Goal: Feedback & Contribution: Leave review/rating

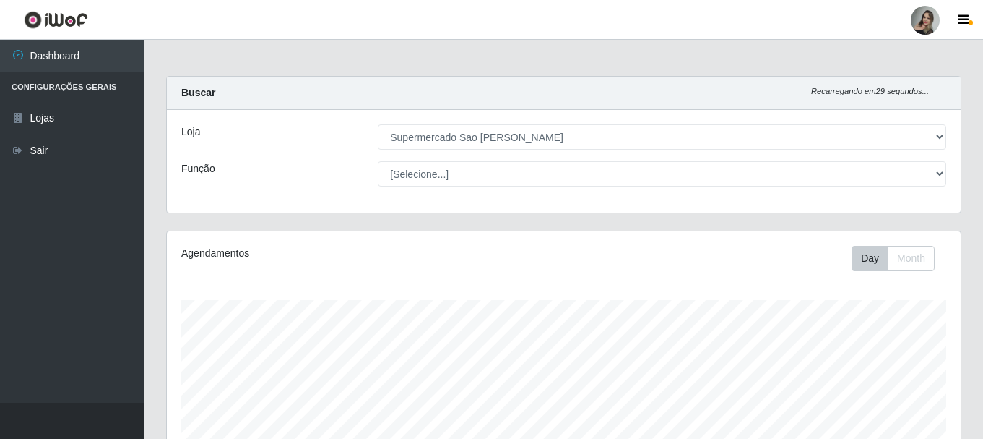
select select "383"
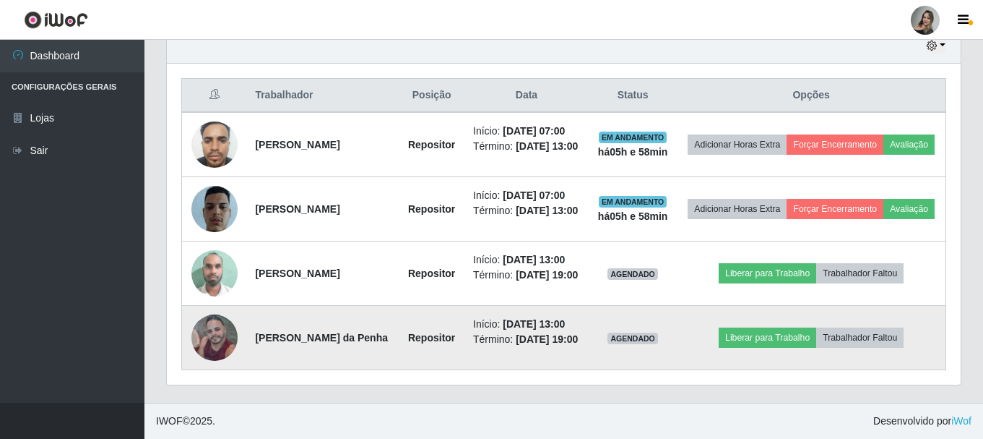
scroll to position [300, 794]
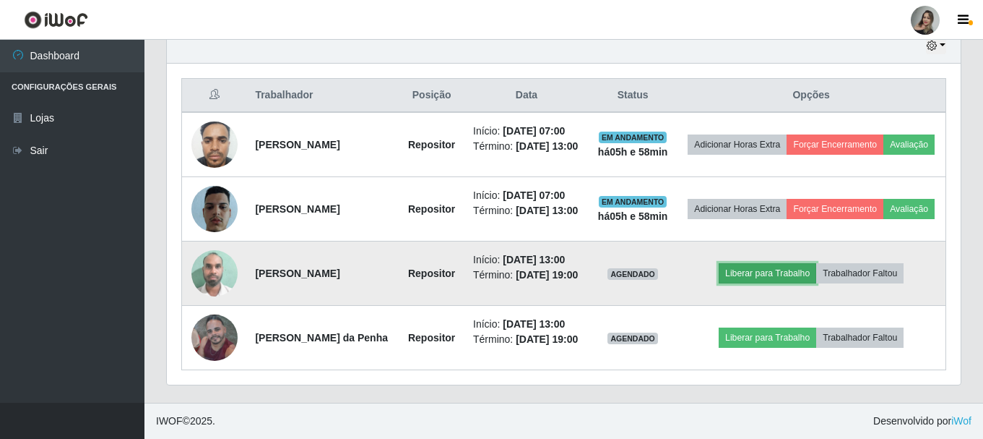
click at [743, 263] on button "Liberar para Trabalho" at bounding box center [768, 273] width 98 height 20
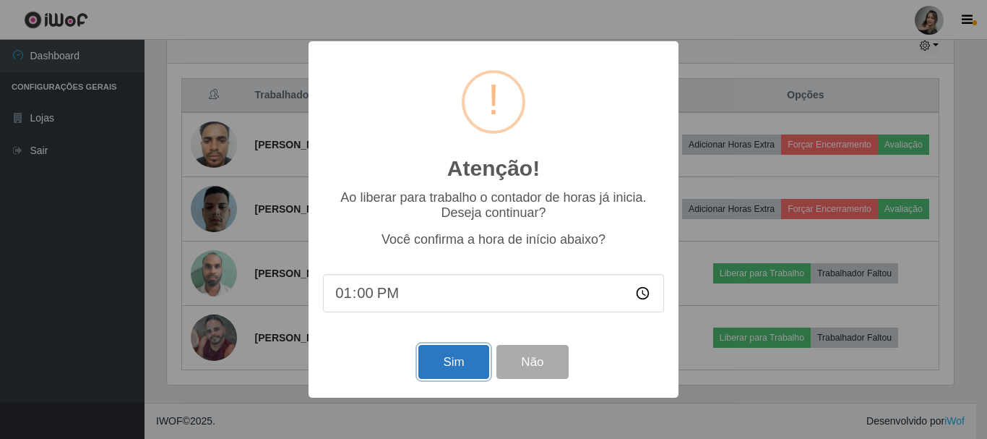
click at [467, 368] on button "Sim" at bounding box center [453, 362] width 70 height 34
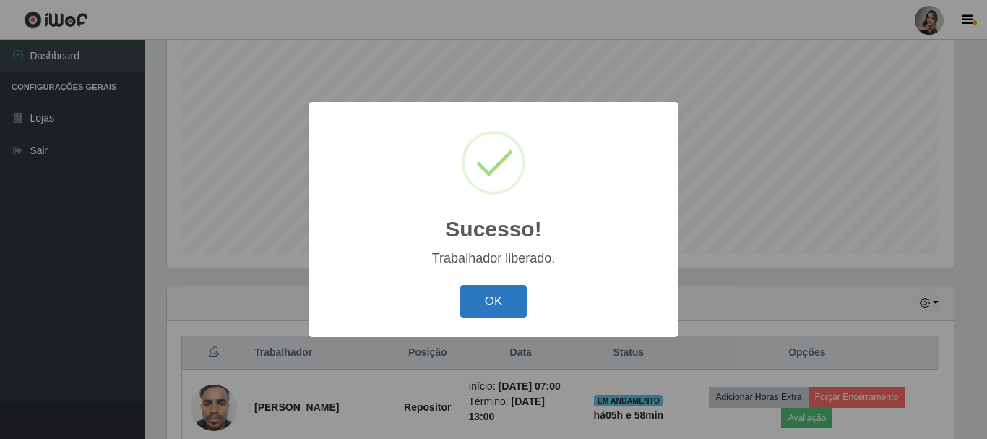
click at [501, 295] on button "OK" at bounding box center [493, 302] width 67 height 34
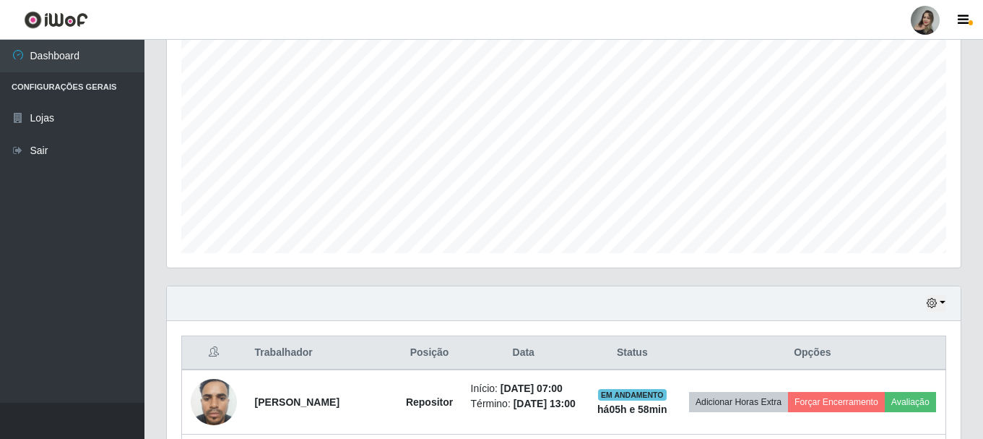
scroll to position [564, 0]
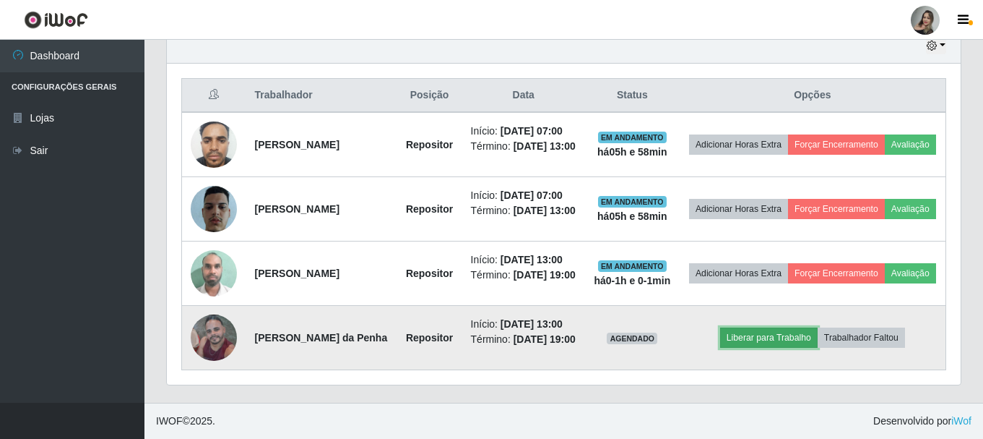
click at [793, 333] on button "Liberar para Trabalho" at bounding box center [769, 337] width 98 height 20
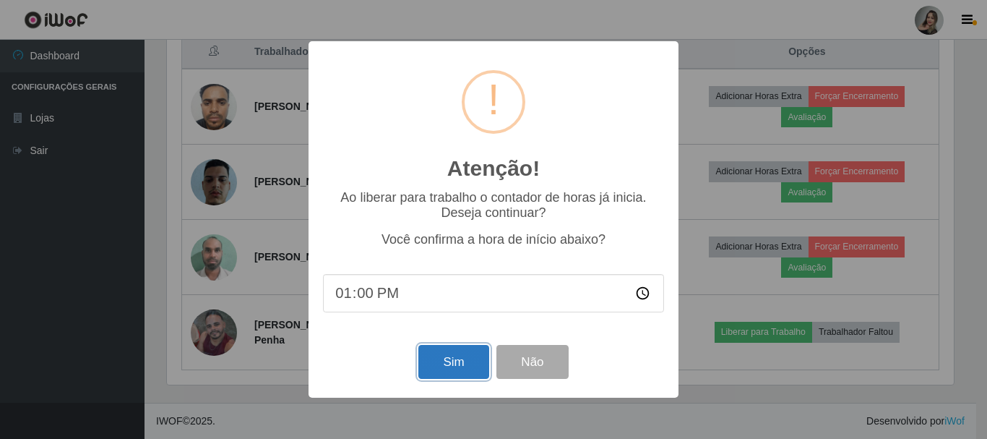
click at [458, 358] on button "Sim" at bounding box center [453, 362] width 70 height 34
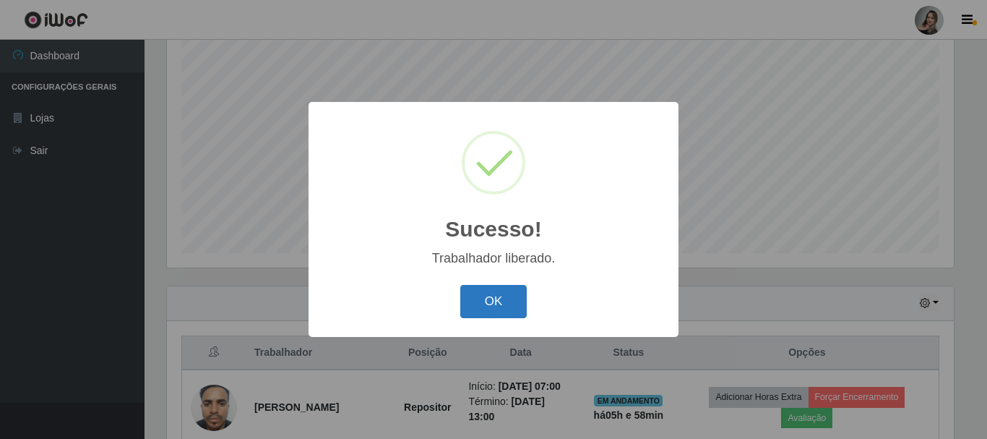
click at [495, 303] on button "OK" at bounding box center [493, 302] width 67 height 34
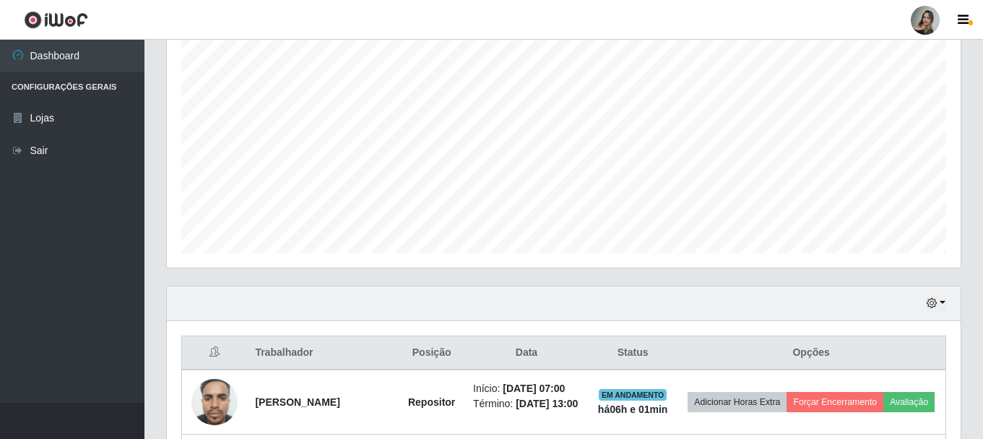
scroll to position [553, 0]
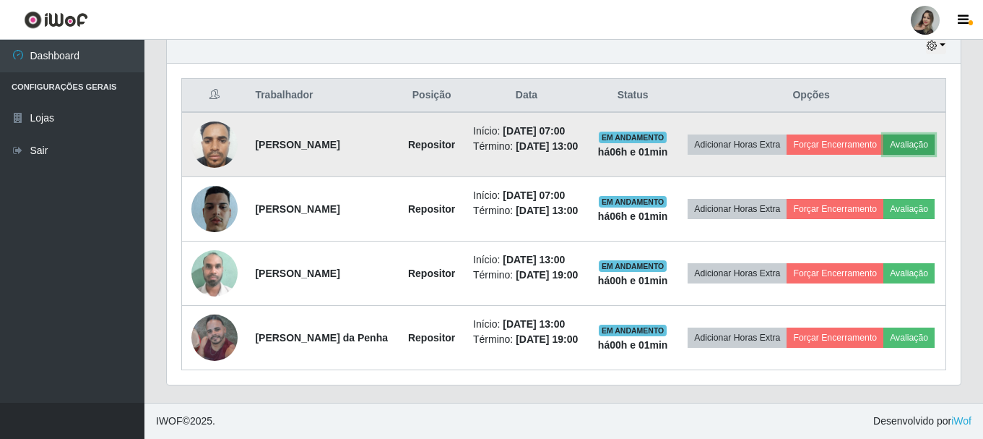
click at [884, 135] on button "Avaliação" at bounding box center [909, 144] width 51 height 20
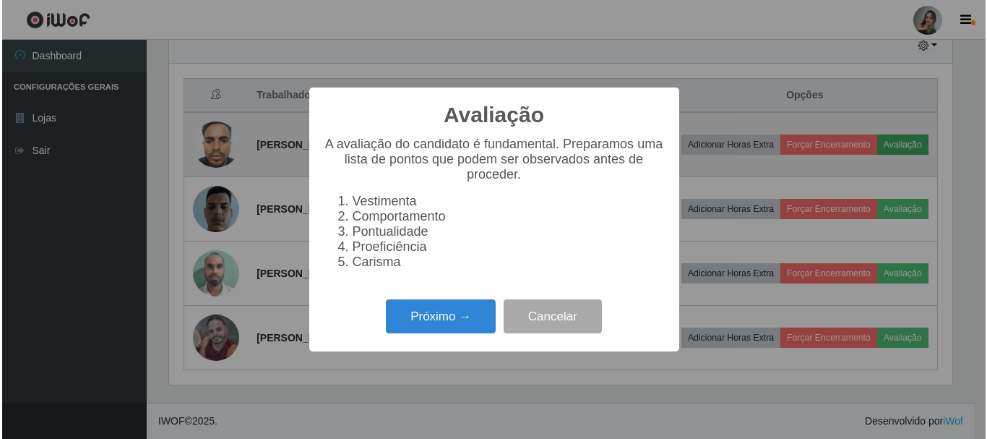
scroll to position [300, 787]
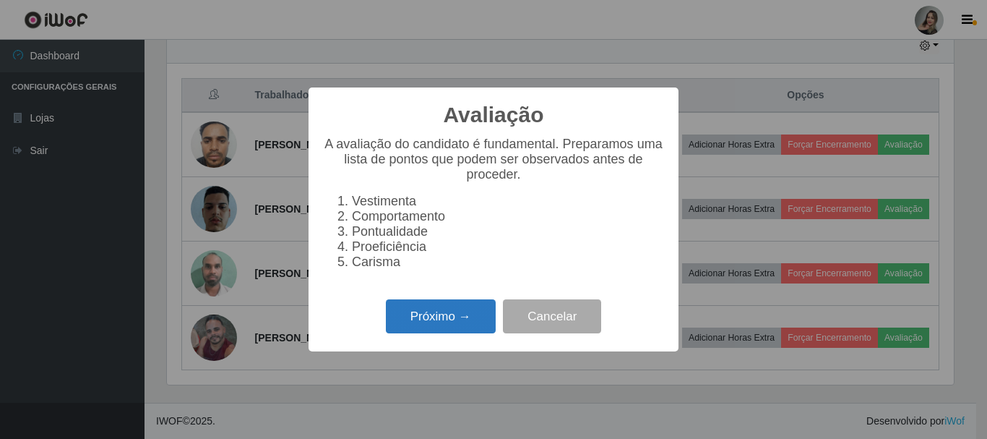
click at [428, 333] on button "Próximo →" at bounding box center [441, 316] width 110 height 34
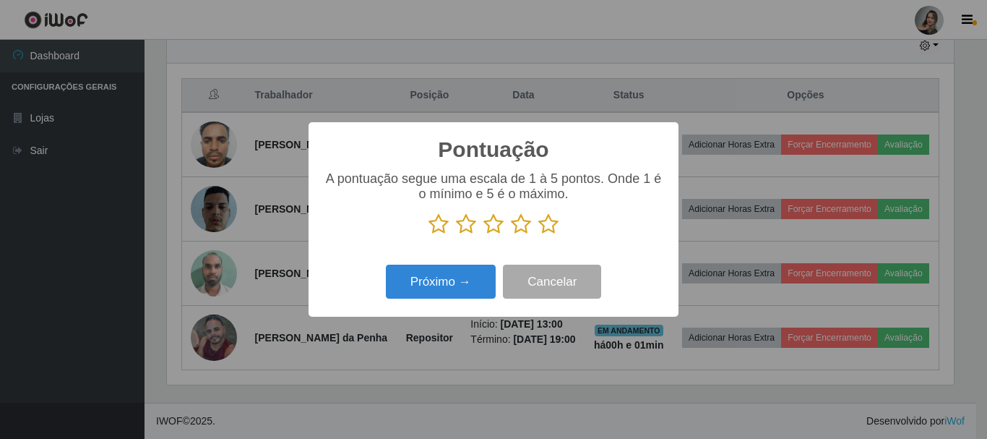
click at [552, 228] on icon at bounding box center [548, 224] width 20 height 22
click at [538, 235] on input "radio" at bounding box center [538, 235] width 0 height 0
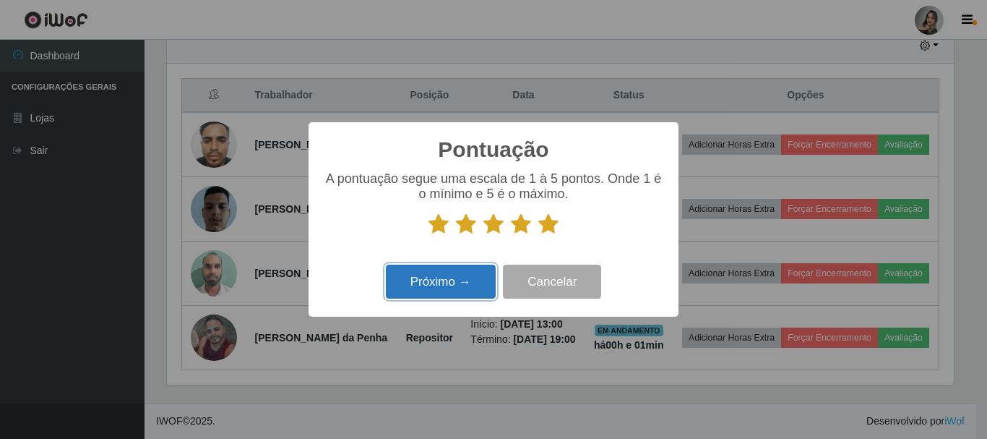
click at [474, 288] on button "Próximo →" at bounding box center [441, 281] width 110 height 34
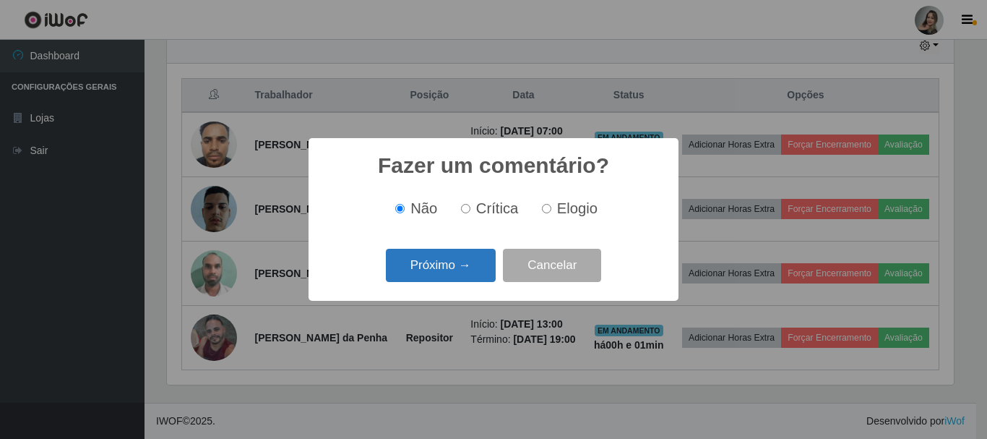
click at [465, 266] on button "Próximo →" at bounding box center [441, 266] width 110 height 34
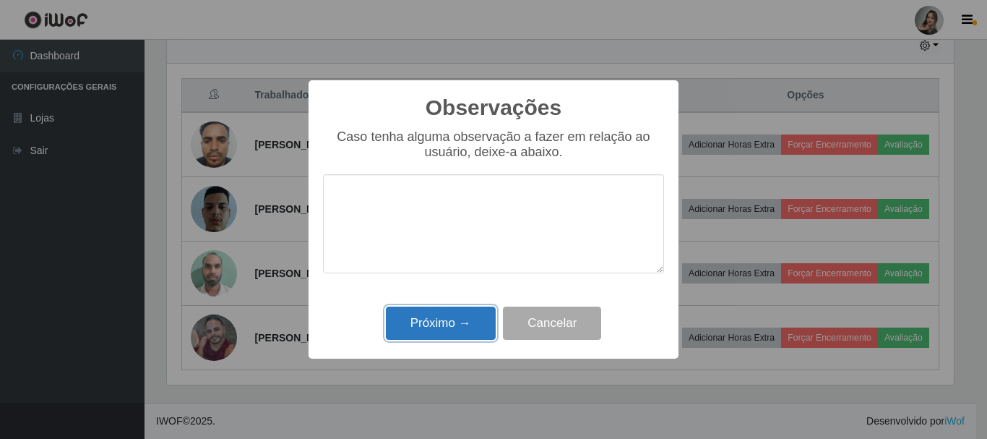
click at [467, 325] on button "Próximo →" at bounding box center [441, 323] width 110 height 34
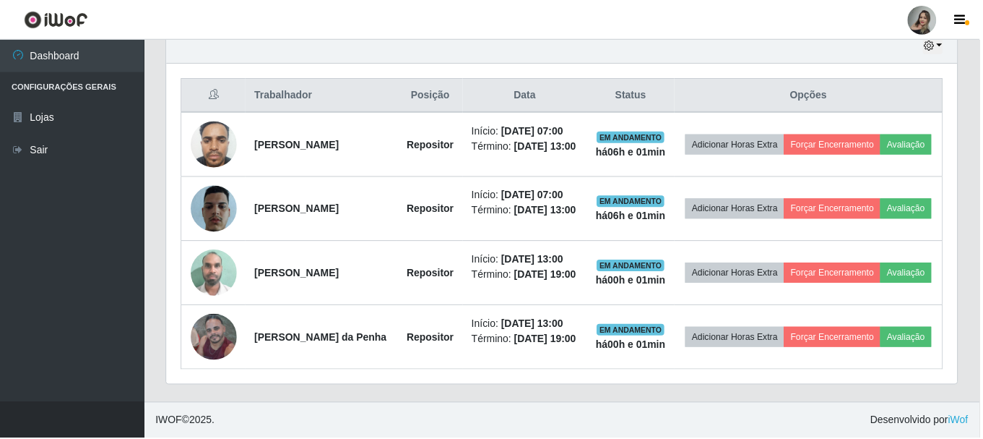
scroll to position [300, 794]
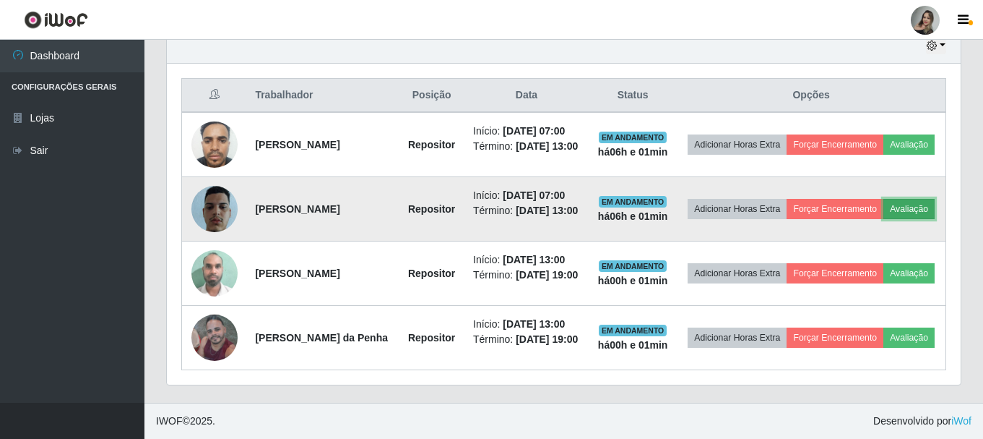
click at [884, 210] on button "Avaliação" at bounding box center [909, 209] width 51 height 20
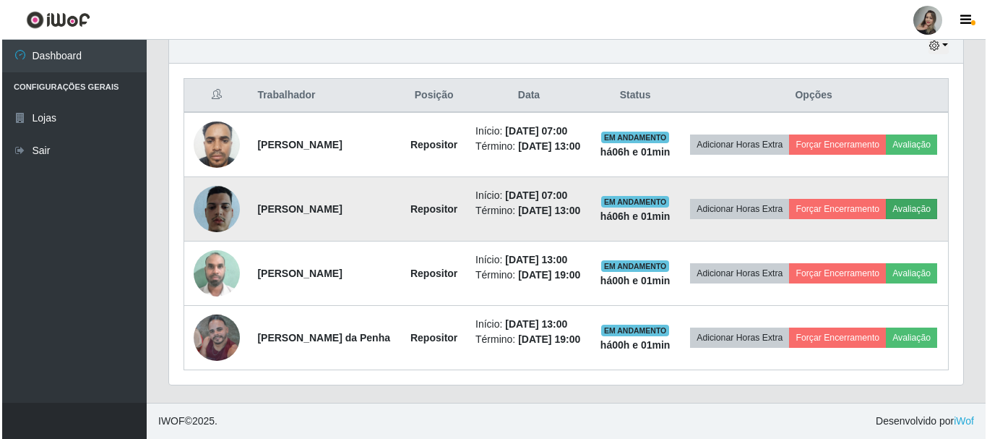
scroll to position [300, 787]
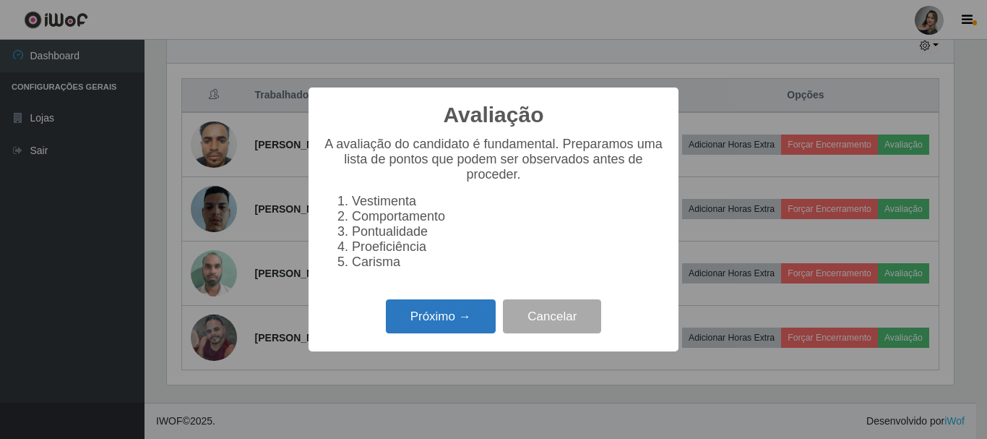
click at [448, 325] on button "Próximo →" at bounding box center [441, 316] width 110 height 34
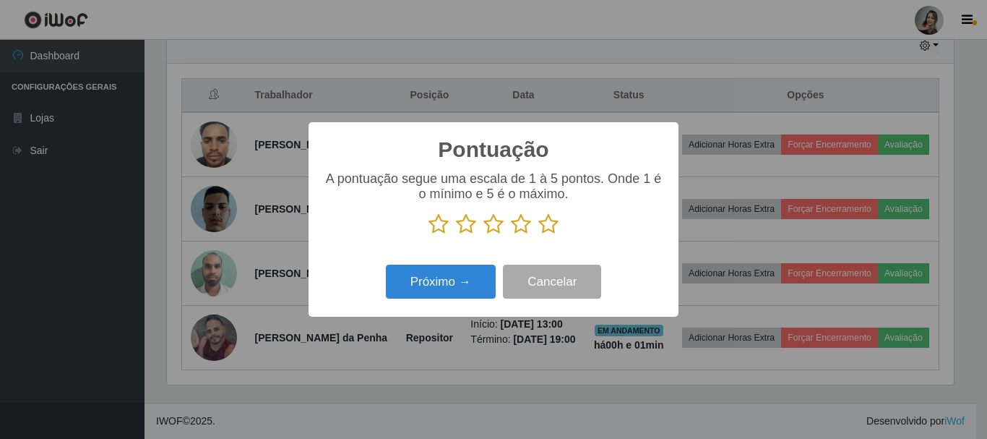
scroll to position [722166, 721679]
click at [496, 232] on icon at bounding box center [493, 224] width 20 height 22
click at [483, 235] on input "radio" at bounding box center [483, 235] width 0 height 0
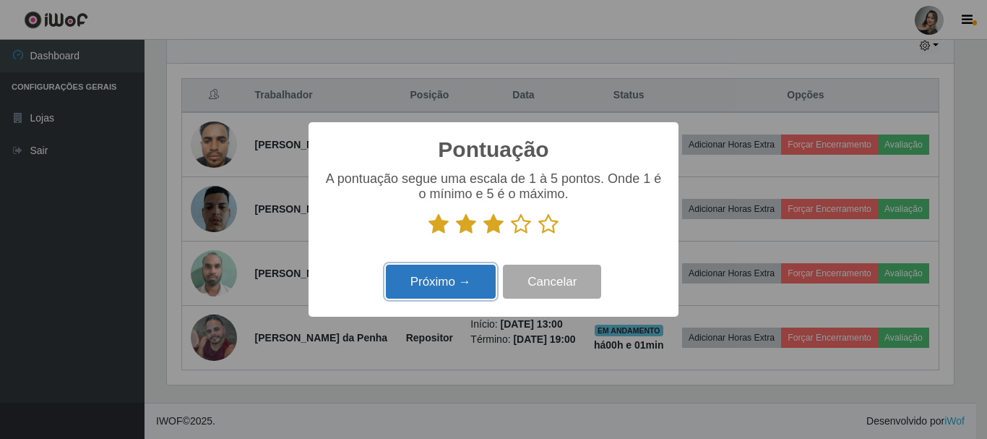
click at [452, 285] on button "Próximo →" at bounding box center [441, 281] width 110 height 34
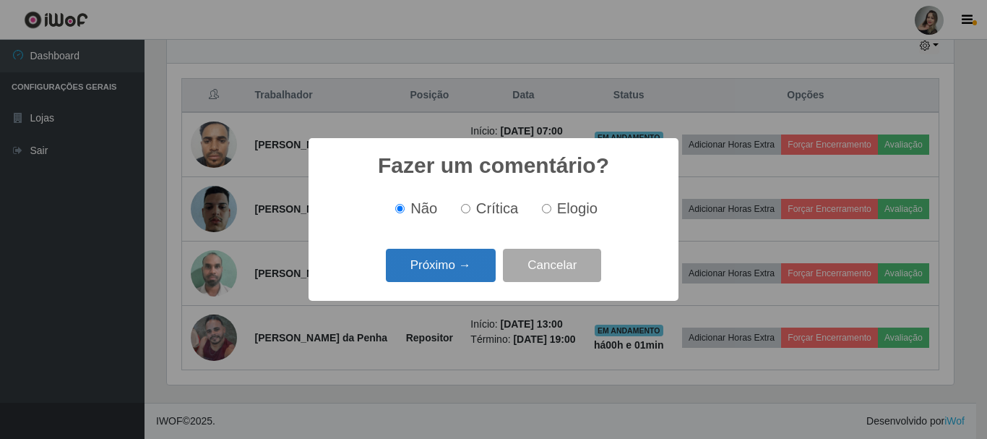
click at [450, 269] on button "Próximo →" at bounding box center [441, 266] width 110 height 34
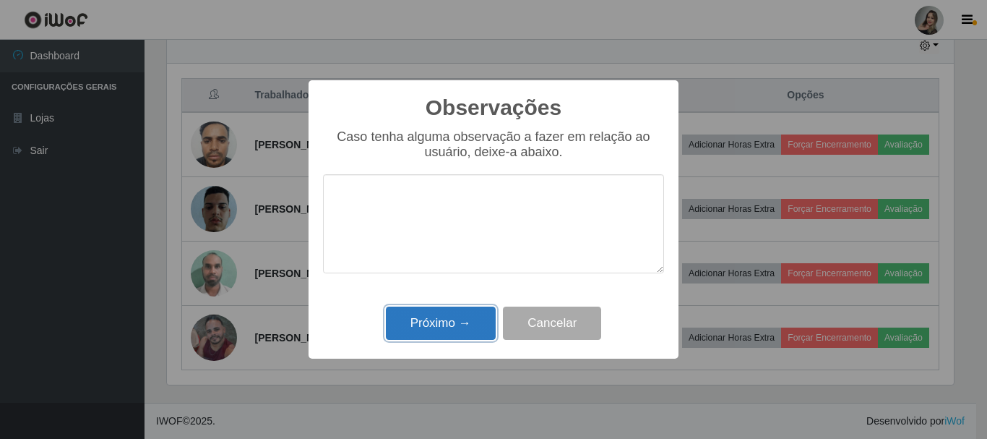
click at [440, 315] on button "Próximo →" at bounding box center [441, 323] width 110 height 34
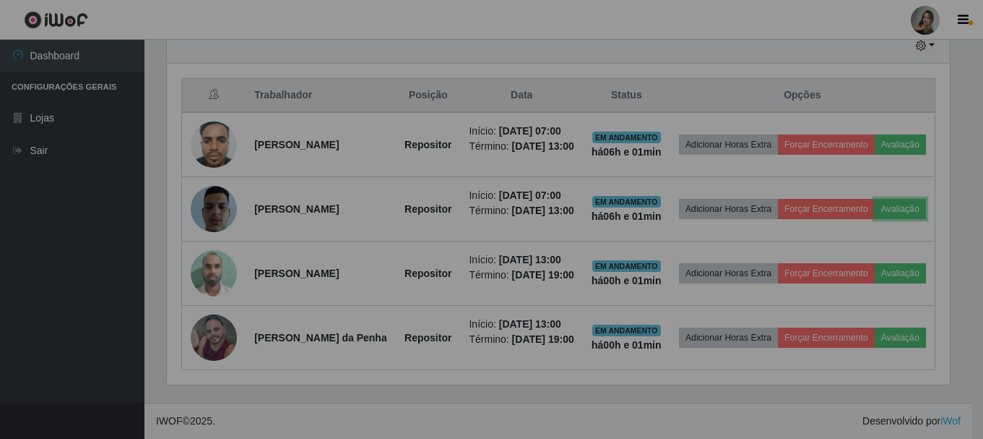
scroll to position [300, 794]
